Goal: Entertainment & Leisure: Browse casually

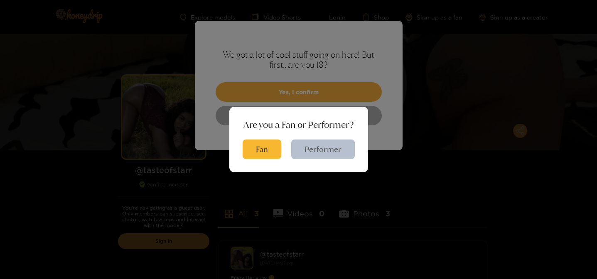
click at [311, 149] on button "Performer" at bounding box center [323, 149] width 64 height 20
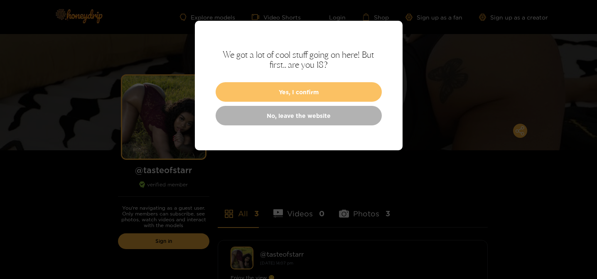
click at [293, 91] on button "Yes, I confirm" at bounding box center [298, 92] width 166 height 20
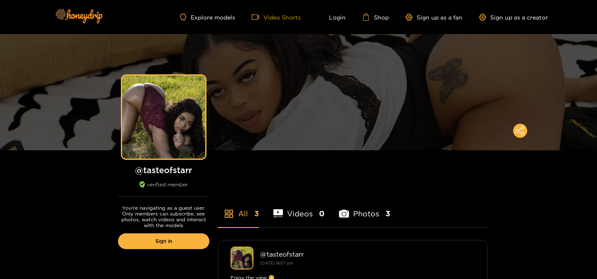
click at [289, 18] on link "Video Shorts" at bounding box center [276, 16] width 49 height 7
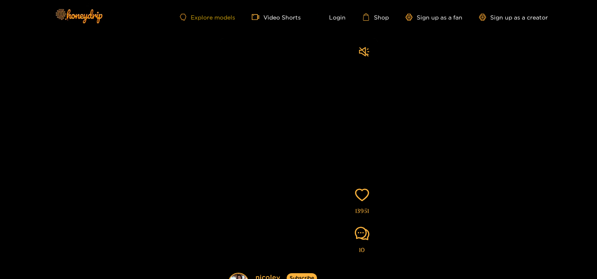
click at [226, 17] on link "Explore models" at bounding box center [207, 17] width 55 height 7
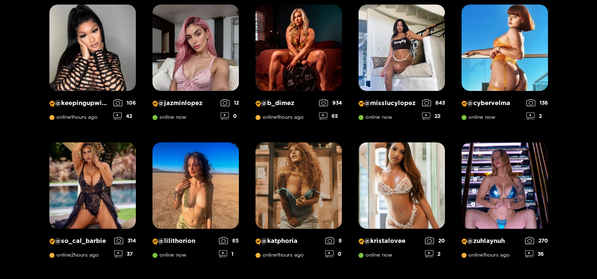
scroll to position [716, 0]
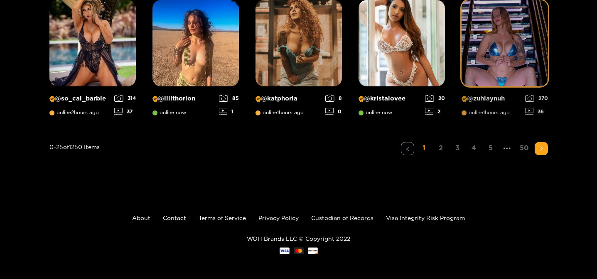
click at [470, 69] on img at bounding box center [504, 43] width 86 height 86
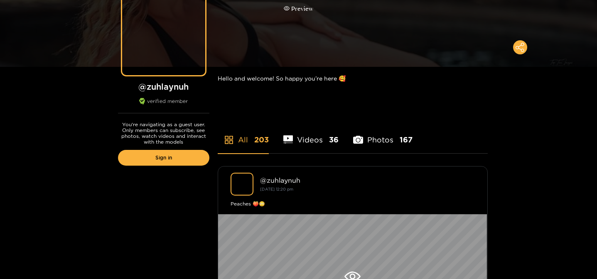
scroll to position [85, 0]
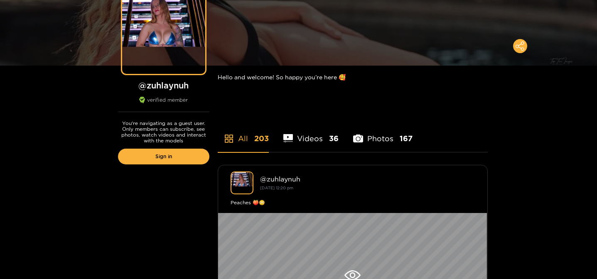
click at [308, 143] on li "Videos 36" at bounding box center [311, 133] width 56 height 37
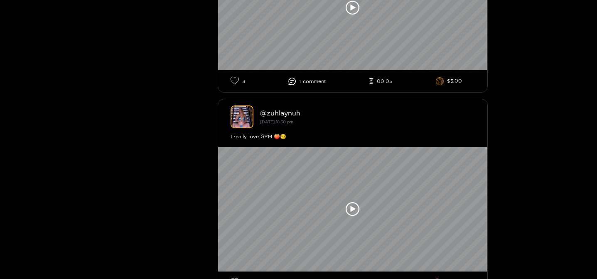
scroll to position [630, 0]
